Goal: Find specific page/section: Find specific page/section

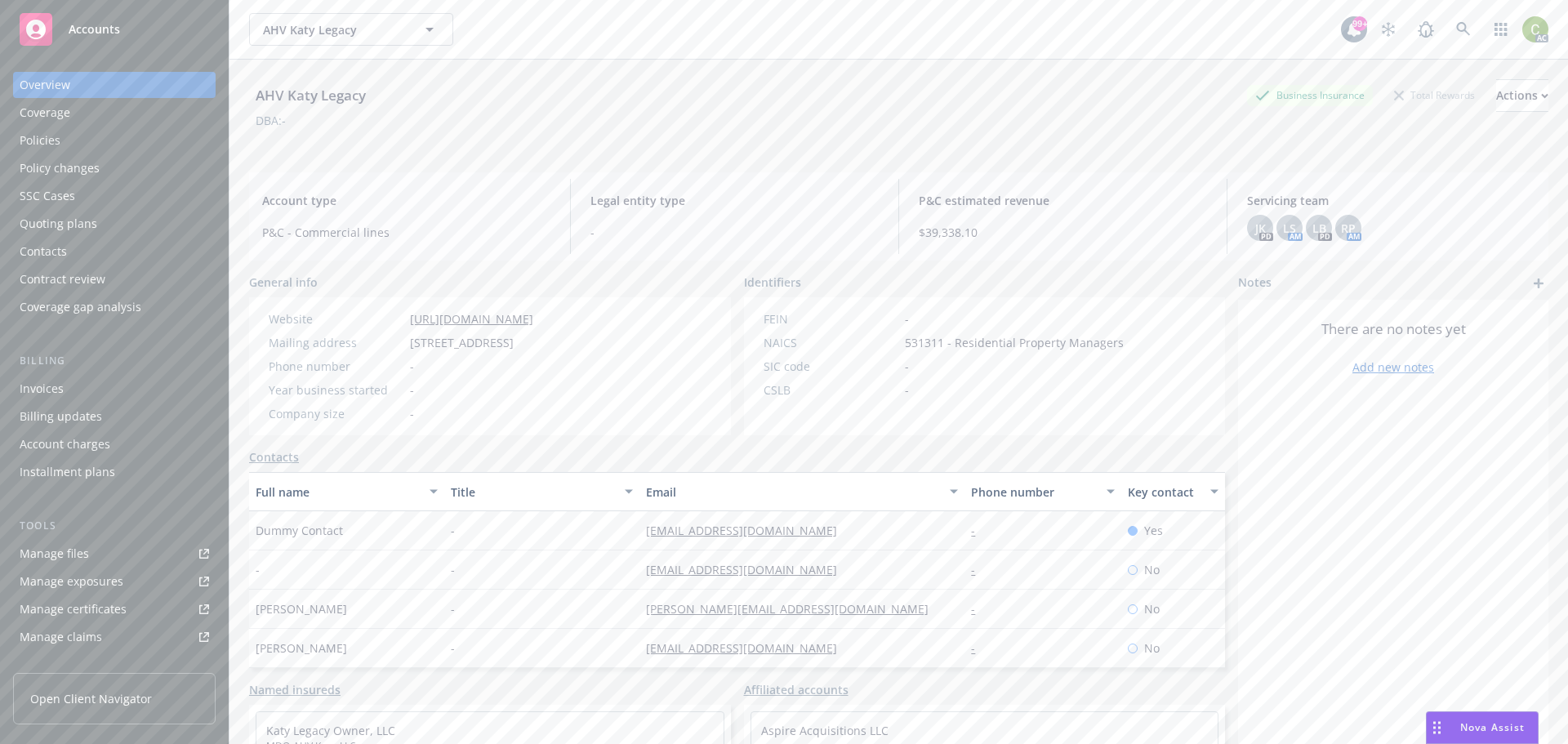
scroll to position [2225, 0]
click at [1455, 29] on icon at bounding box center [1462, 29] width 14 height 14
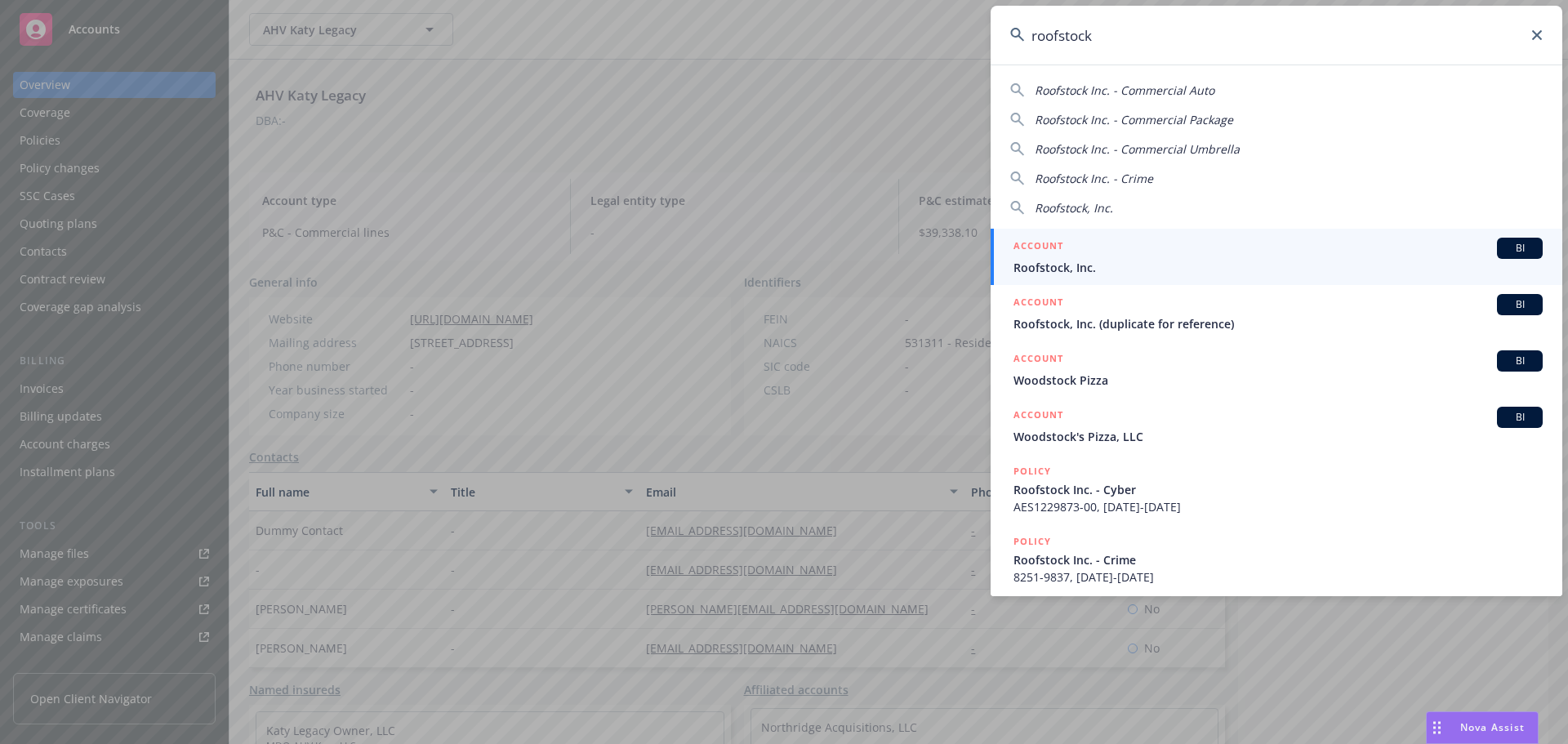
type input "roofstock"
click at [1180, 271] on span "Roofstock, Inc." at bounding box center [1277, 267] width 529 height 17
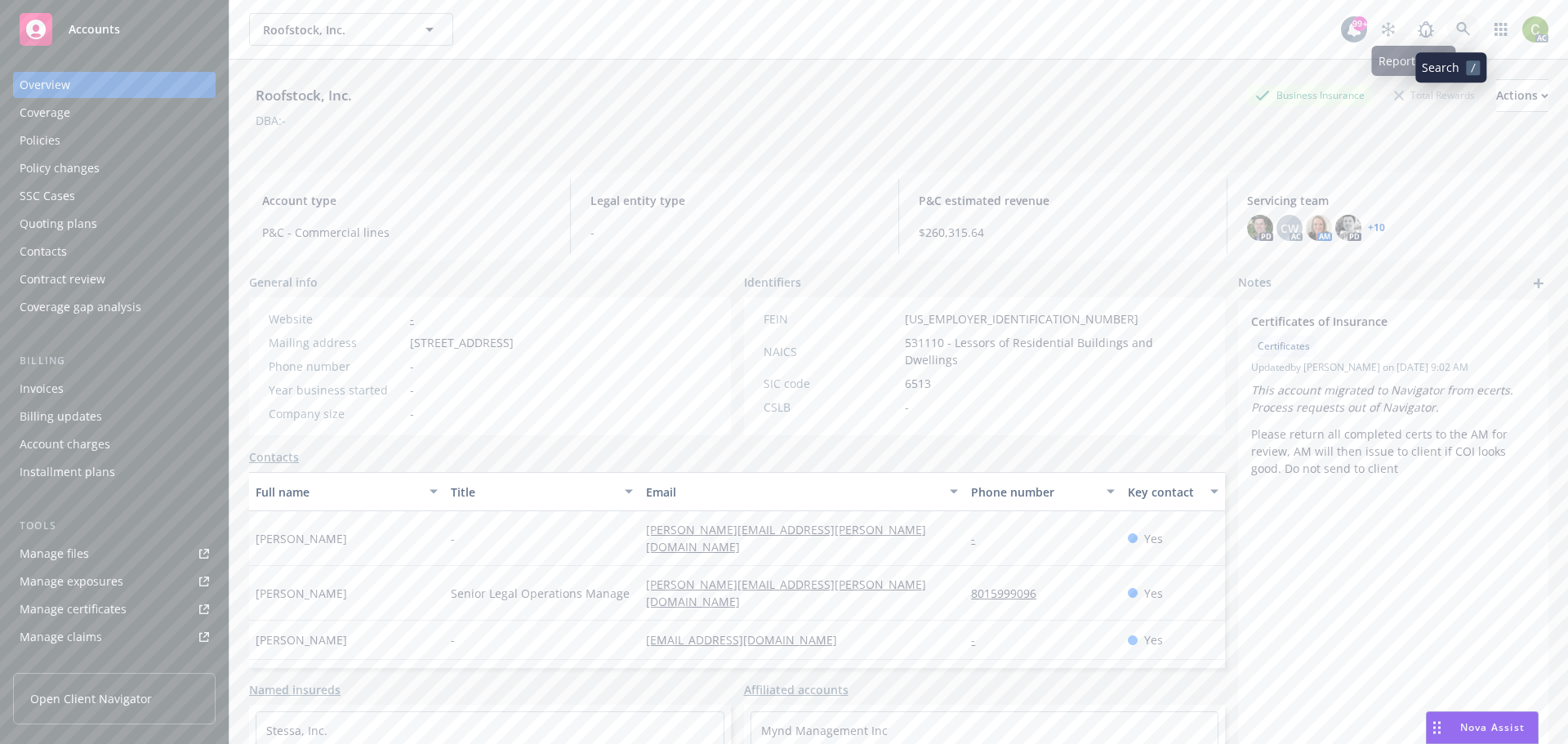
click at [1455, 30] on icon at bounding box center [1463, 30] width 15 height 15
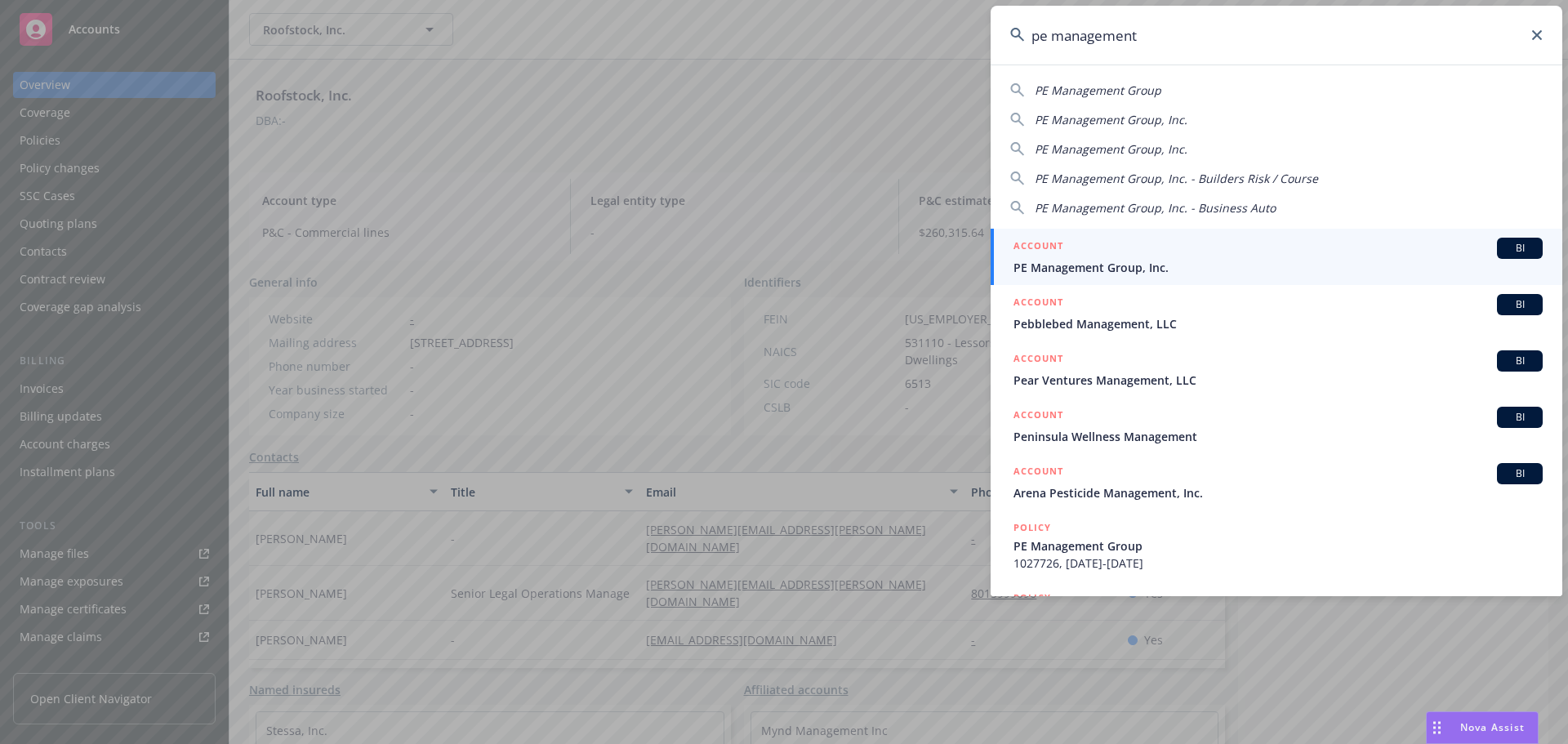
type input "pe management"
click at [1254, 256] on div "ACCOUNT BI" at bounding box center [1277, 247] width 529 height 21
